Goal: Task Accomplishment & Management: Manage account settings

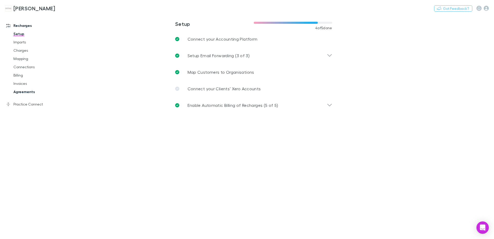
click at [22, 91] on link "Agreements" at bounding box center [39, 92] width 62 height 8
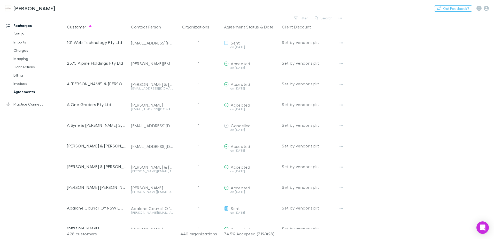
click at [324, 17] on button "Search" at bounding box center [324, 18] width 24 height 6
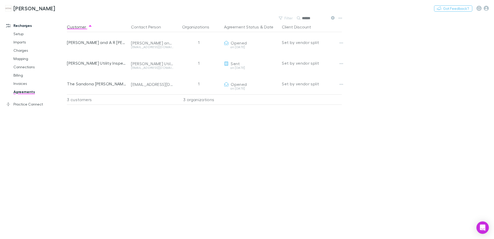
type input "******"
click at [22, 83] on link "Invoices" at bounding box center [39, 83] width 62 height 8
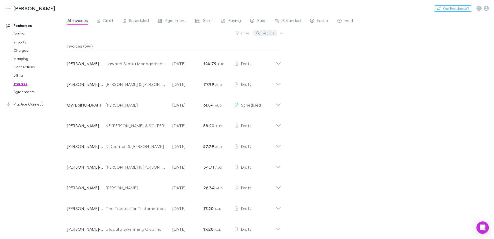
click at [275, 32] on button "Search" at bounding box center [266, 33] width 24 height 6
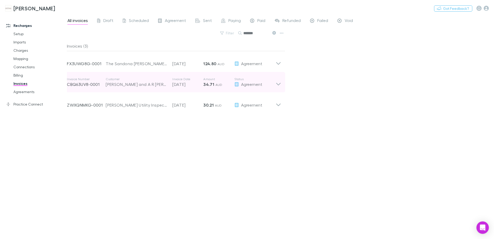
type input "*******"
click at [213, 88] on div "Invoice Number CBQ63UV8-0001 Customer L Sandona and A R [PERSON_NAME] Pty Ltd I…" at bounding box center [171, 82] width 209 height 19
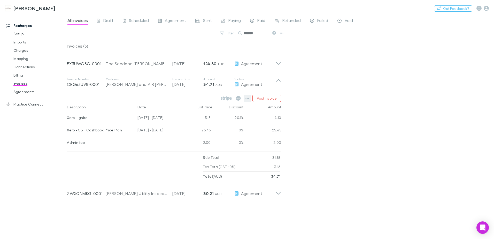
click at [248, 98] on icon "button" at bounding box center [248, 98] width 4 height 4
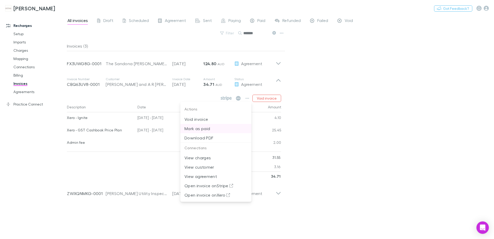
click at [204, 128] on p "Mark as paid" at bounding box center [216, 128] width 63 height 6
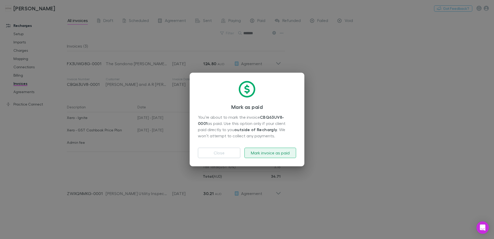
click at [266, 152] on button "Mark invoice as paid" at bounding box center [271, 153] width 52 height 10
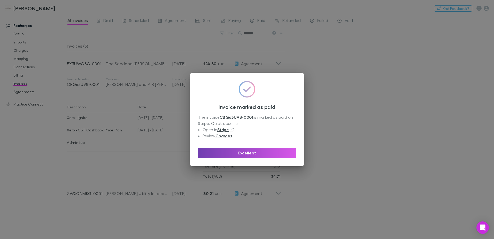
click at [251, 153] on button "Excellent" at bounding box center [247, 153] width 98 height 10
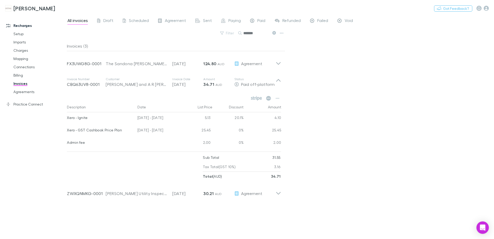
click at [274, 33] on icon at bounding box center [274, 33] width 4 height 4
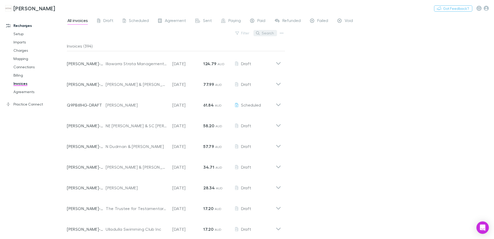
click at [267, 33] on button "Search" at bounding box center [266, 33] width 24 height 6
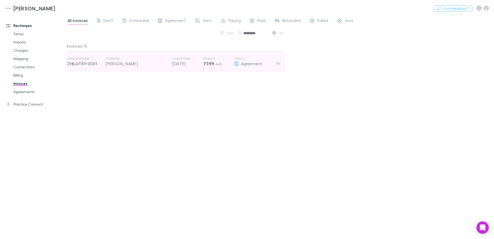
click at [278, 64] on icon at bounding box center [278, 63] width 4 height 3
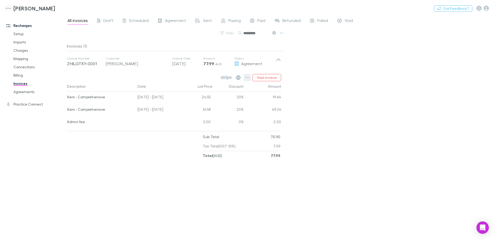
click at [248, 78] on icon "button" at bounding box center [248, 77] width 4 height 4
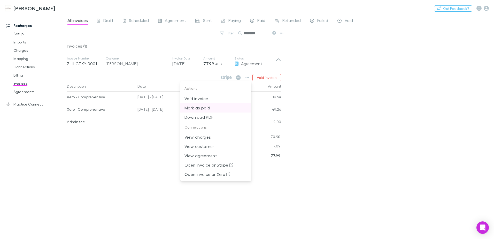
click at [203, 108] on p "Mark as paid" at bounding box center [216, 108] width 63 height 6
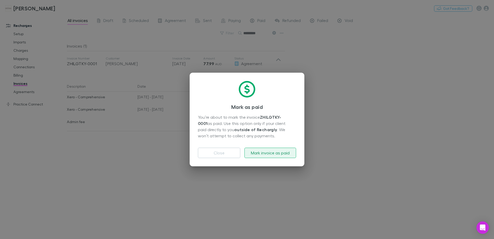
click at [280, 152] on button "Mark invoice as paid" at bounding box center [271, 153] width 52 height 10
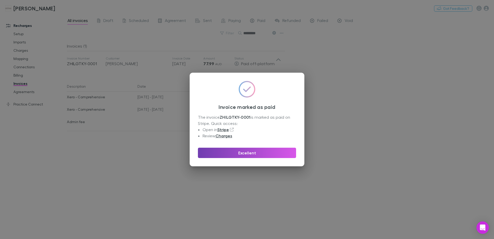
click at [280, 152] on button "Excellent" at bounding box center [247, 153] width 98 height 10
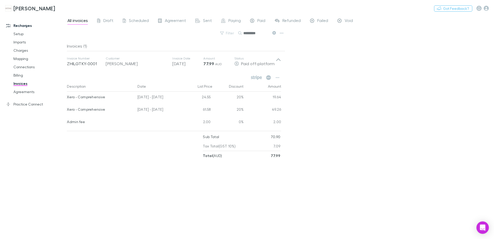
click at [274, 31] on button at bounding box center [274, 33] width 6 height 5
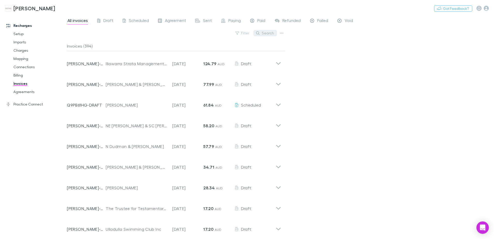
click at [274, 34] on button "Search" at bounding box center [266, 33] width 24 height 6
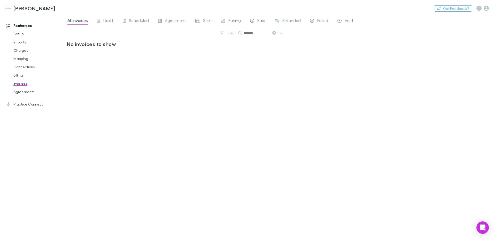
type input "*******"
click at [23, 90] on link "Agreements" at bounding box center [39, 92] width 62 height 8
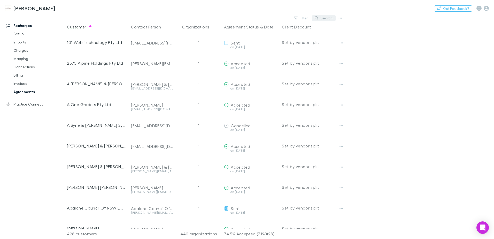
click at [318, 17] on icon "button" at bounding box center [317, 18] width 4 height 4
type input "*"
click at [319, 18] on button "Search" at bounding box center [324, 18] width 24 height 6
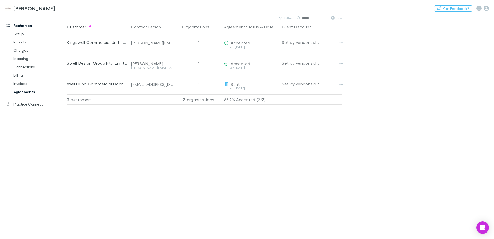
type input "****"
